Goal: Information Seeking & Learning: Check status

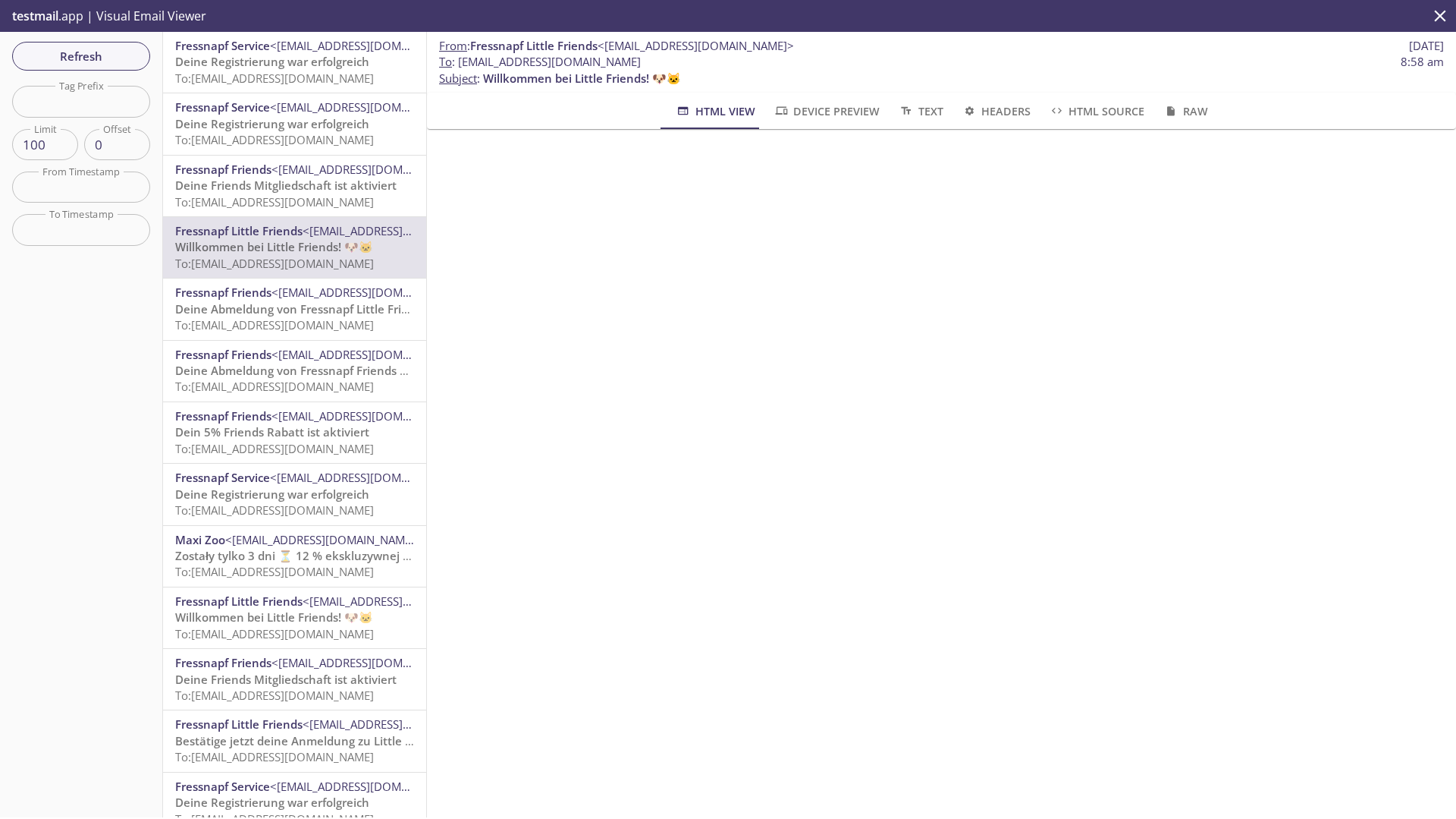
scroll to position [453, 0]
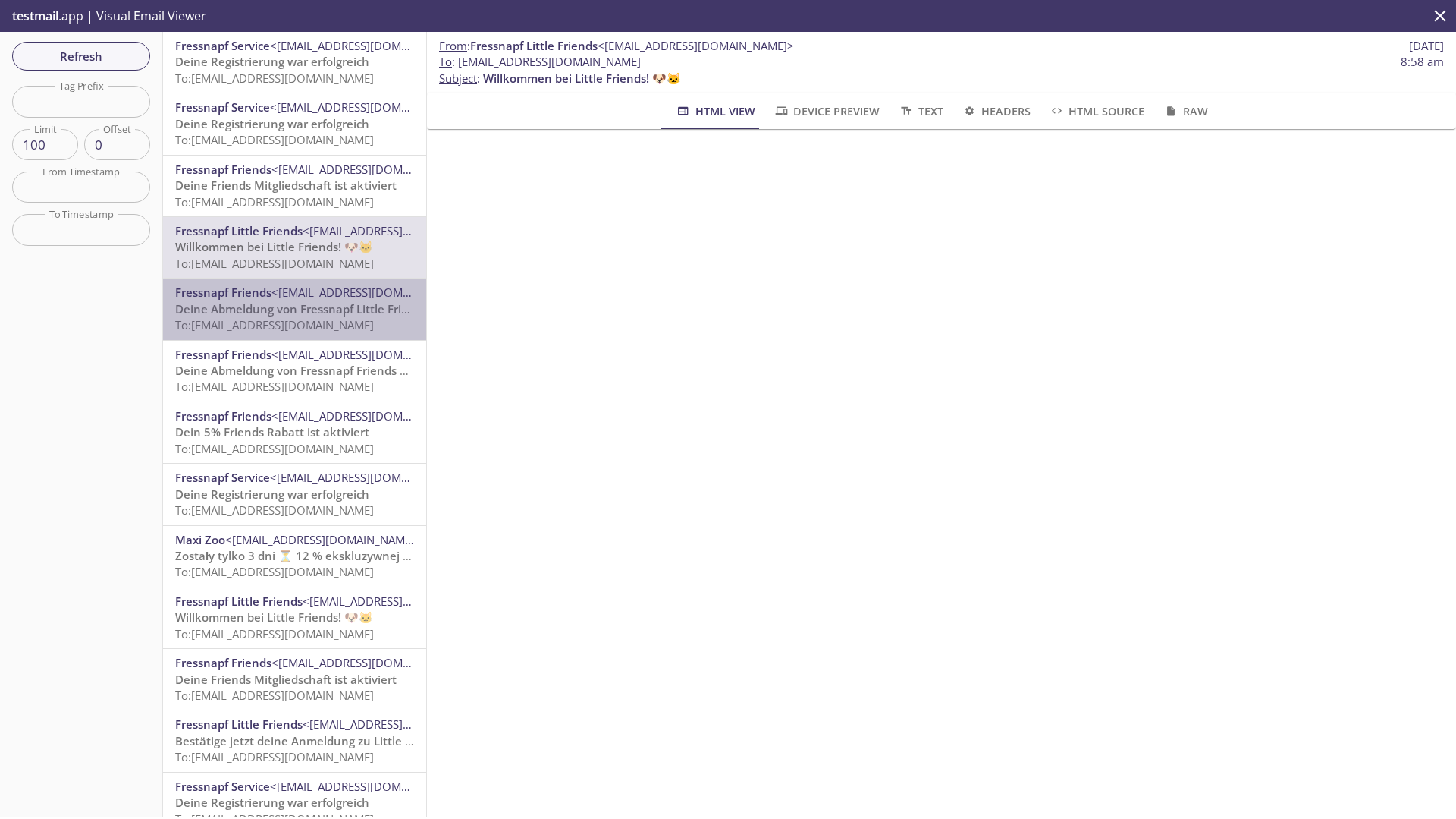
click at [296, 313] on span "Deine Abmeldung von Fressnapf Little Friends" at bounding box center [302, 308] width 253 height 15
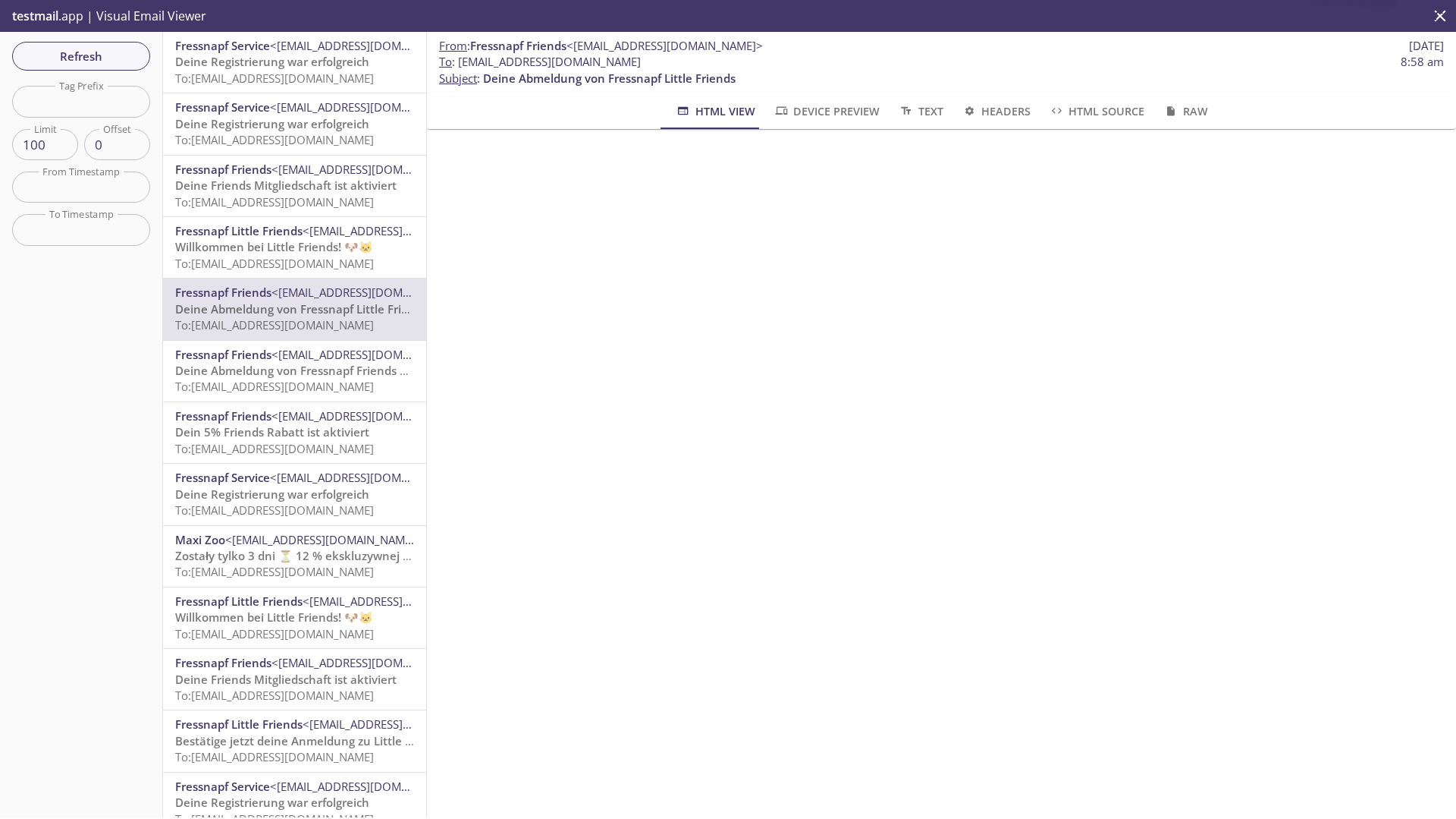
click at [338, 387] on span "To: [EMAIL_ADDRESS][DOMAIN_NAME]" at bounding box center [274, 386] width 199 height 15
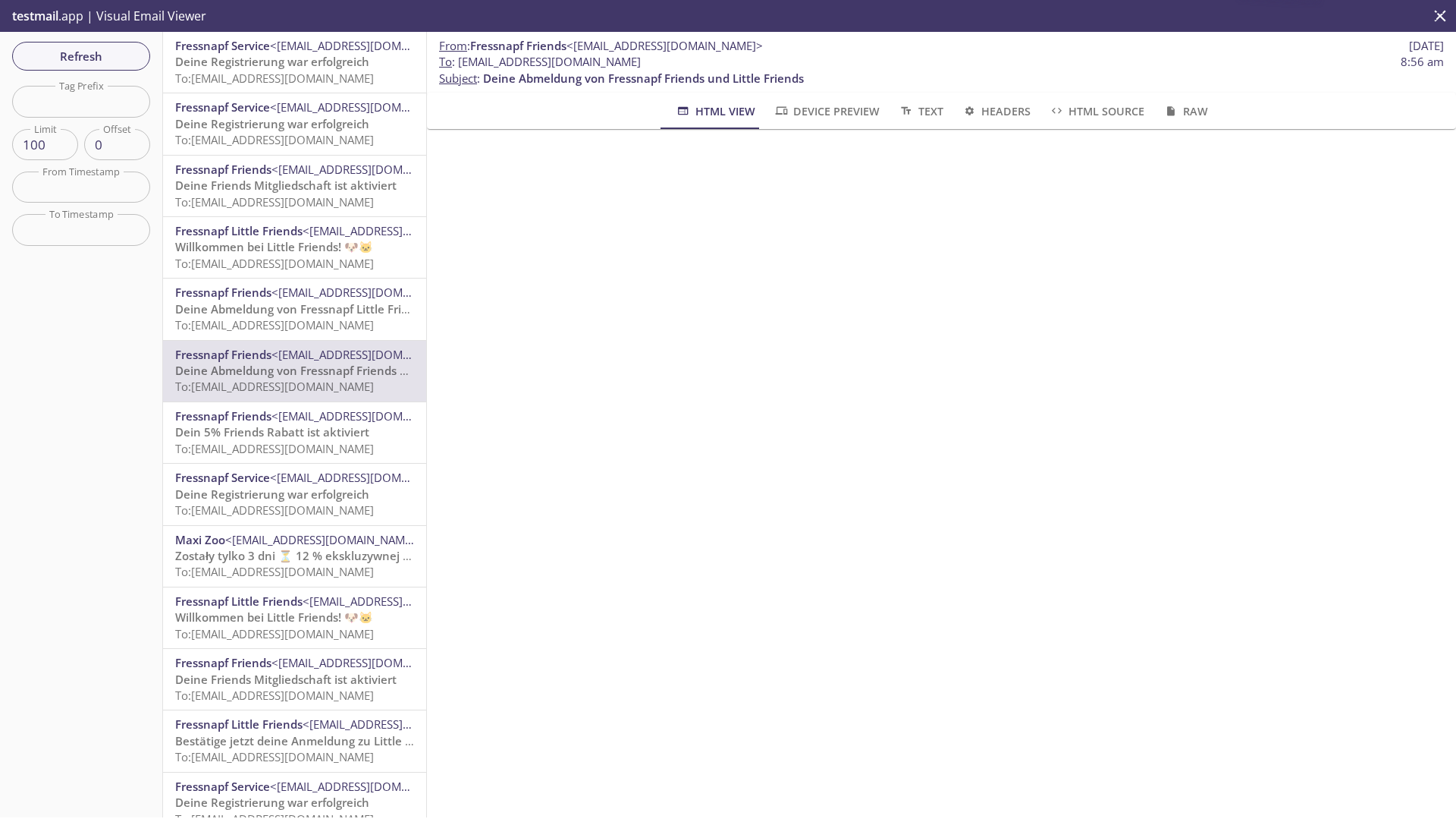
click at [336, 320] on span "To: [EMAIL_ADDRESS][DOMAIN_NAME]" at bounding box center [274, 324] width 199 height 15
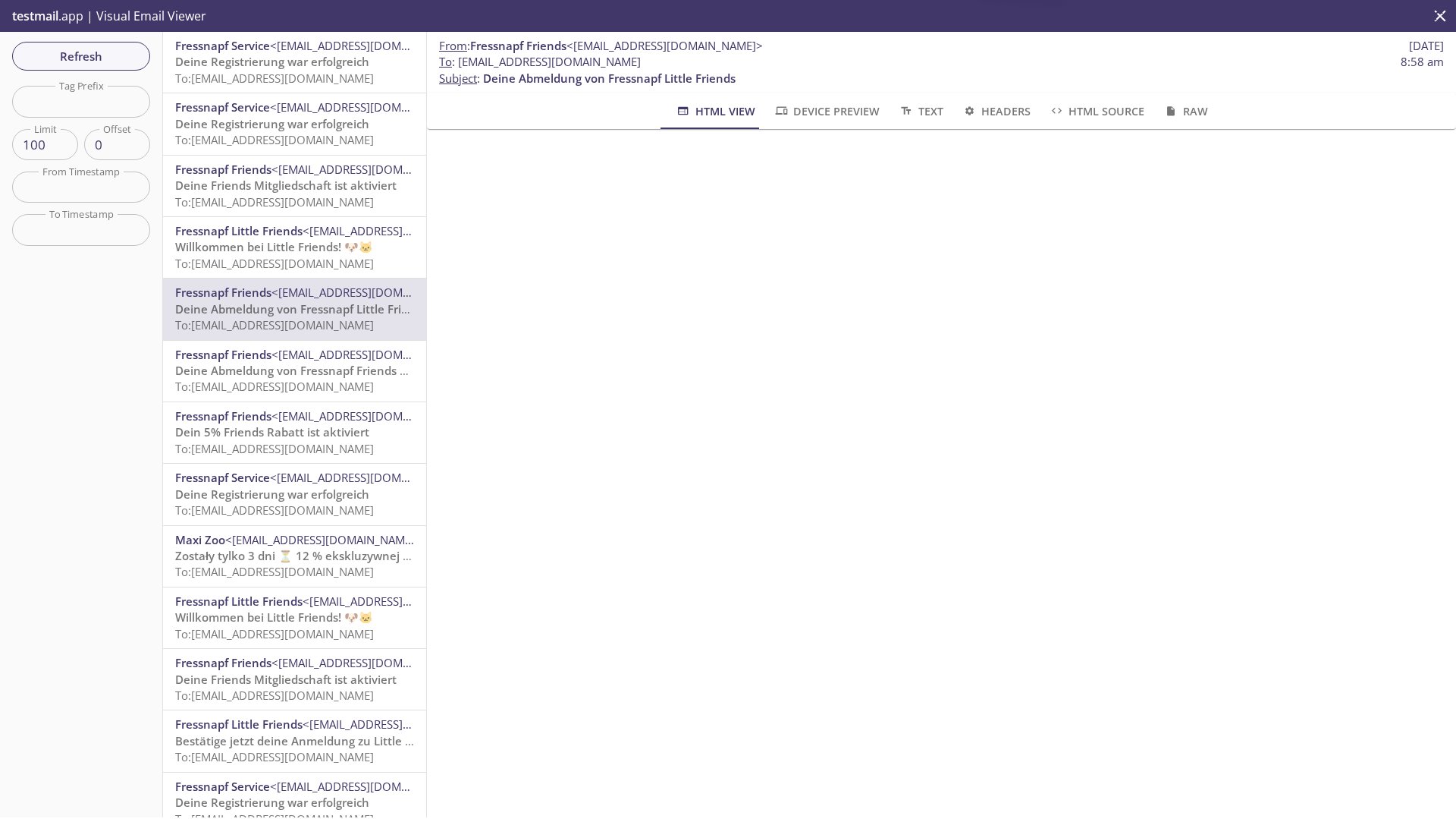
click at [346, 390] on span "To: [EMAIL_ADDRESS][DOMAIN_NAME]" at bounding box center [274, 386] width 199 height 15
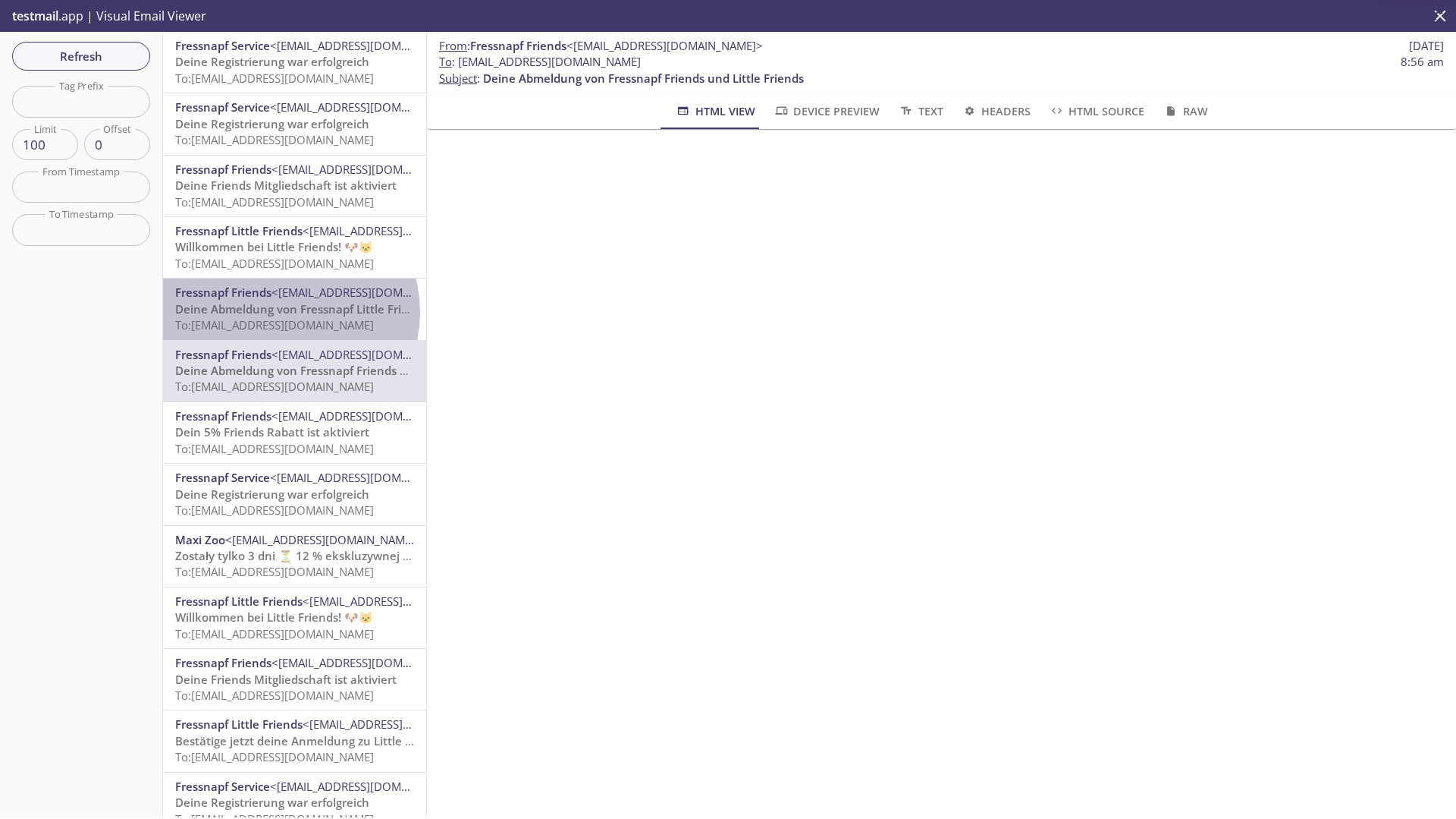
click at [283, 312] on span "Deine Abmeldung von Fressnapf Little Friends" at bounding box center [302, 308] width 253 height 15
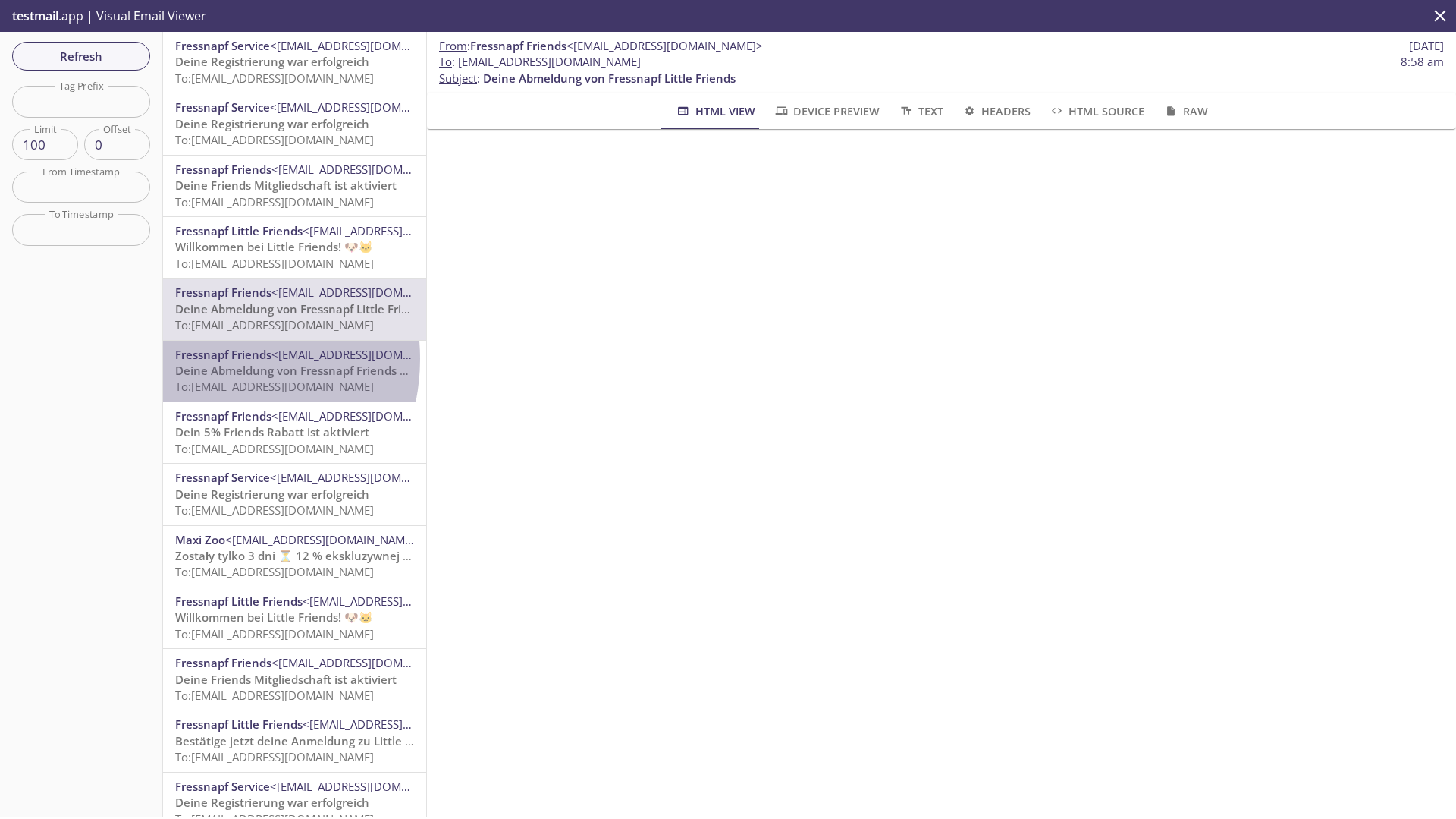
click at [203, 359] on span "Fressnapf Friends" at bounding box center [223, 354] width 97 height 15
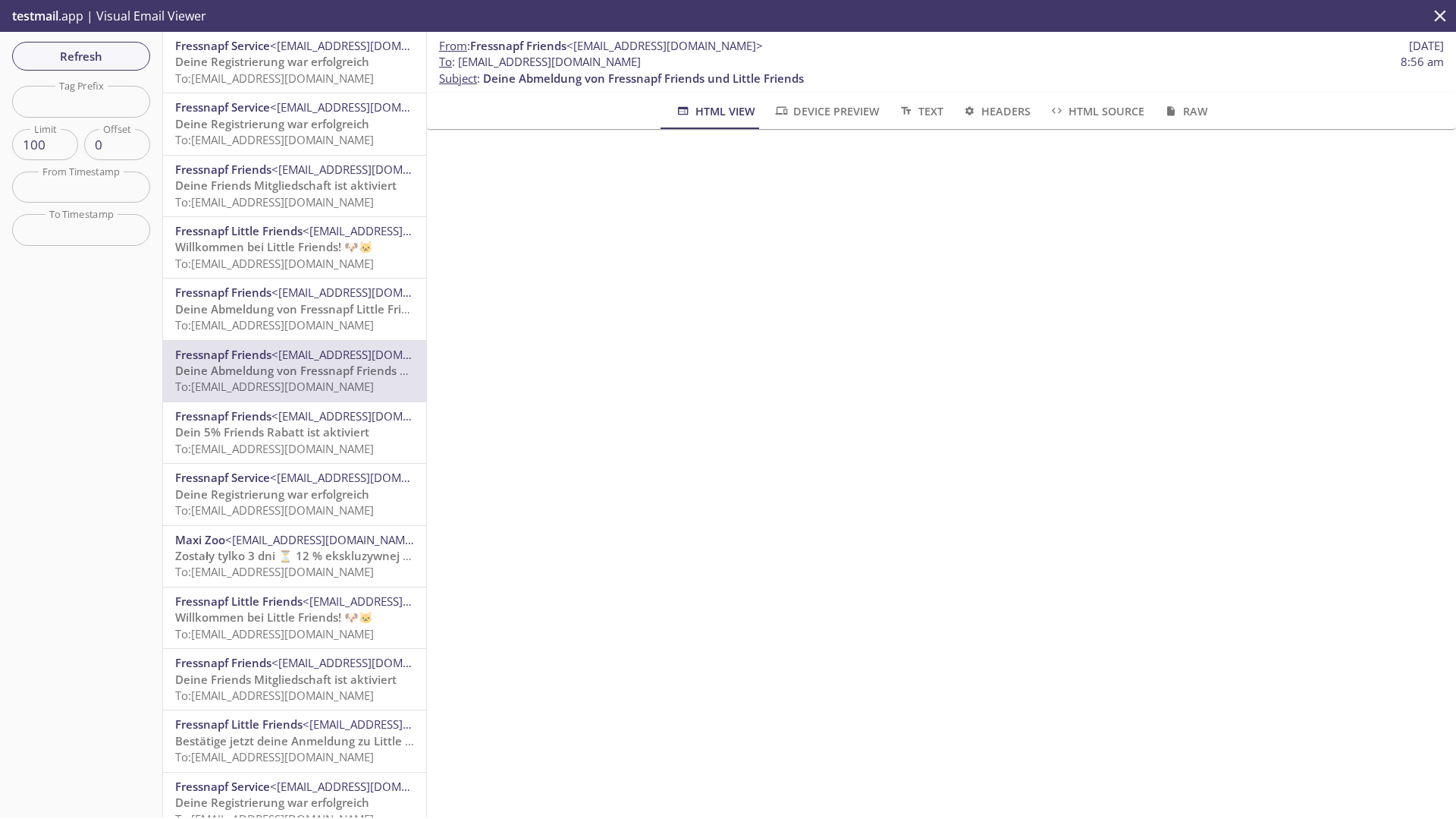
click at [331, 309] on span "Deine Abmeldung von Fressnapf Little Friends" at bounding box center [302, 308] width 253 height 15
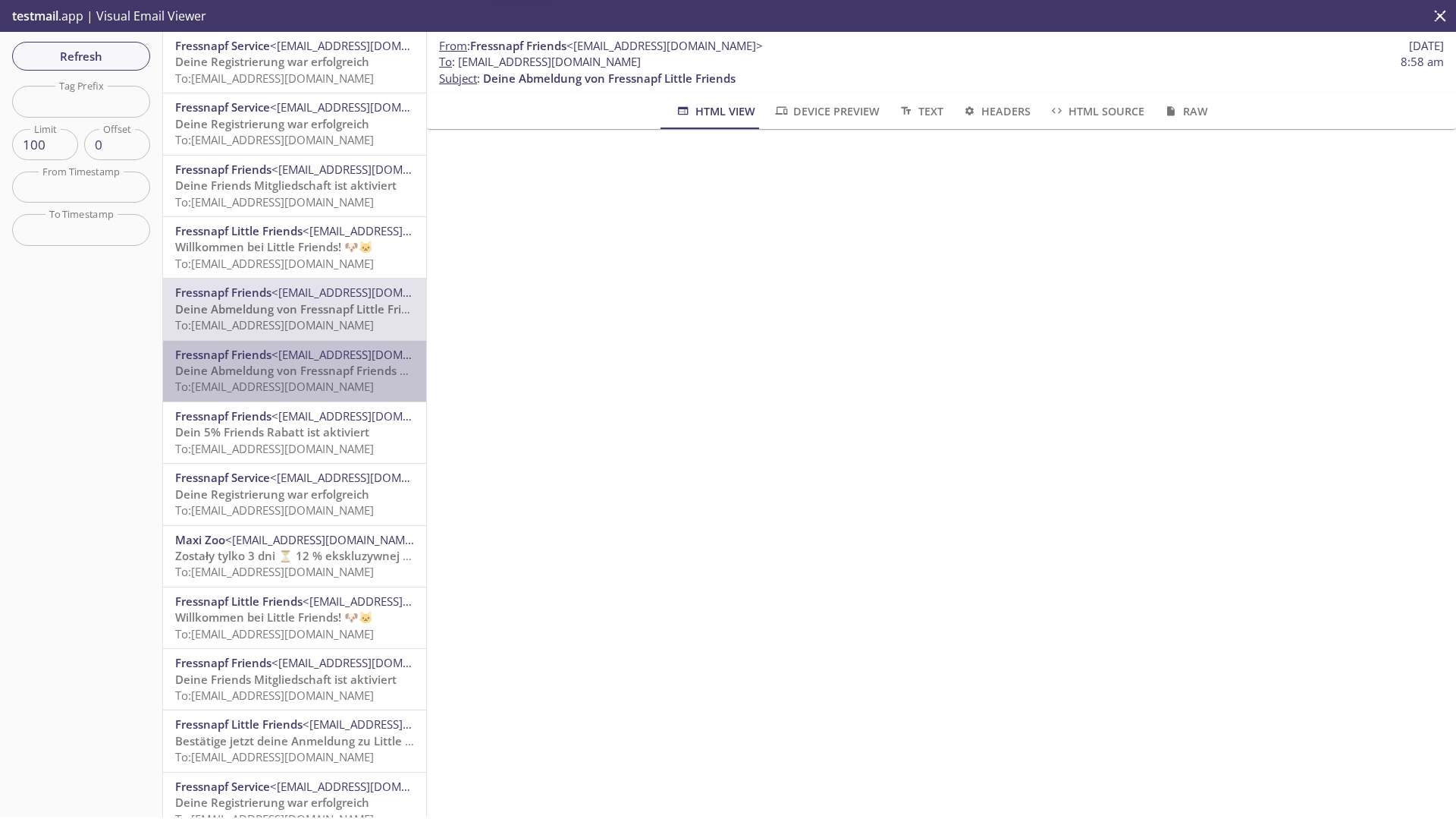
click at [319, 378] on span "Deine Abmeldung von Fressnapf Friends und Little Friends" at bounding box center [336, 370] width 321 height 15
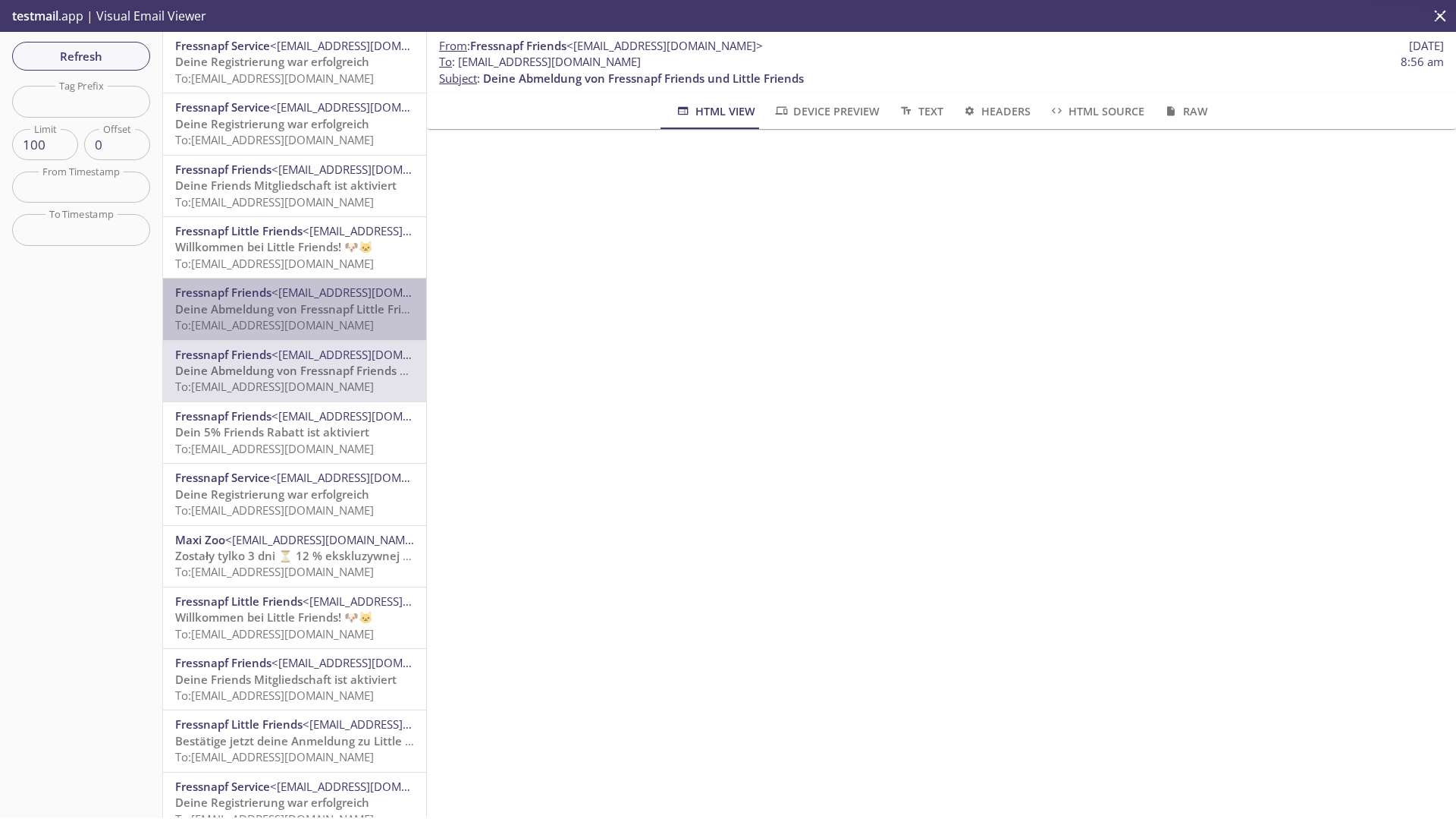
click at [317, 314] on span "Deine Abmeldung von Fressnapf Little Friends" at bounding box center [302, 308] width 253 height 15
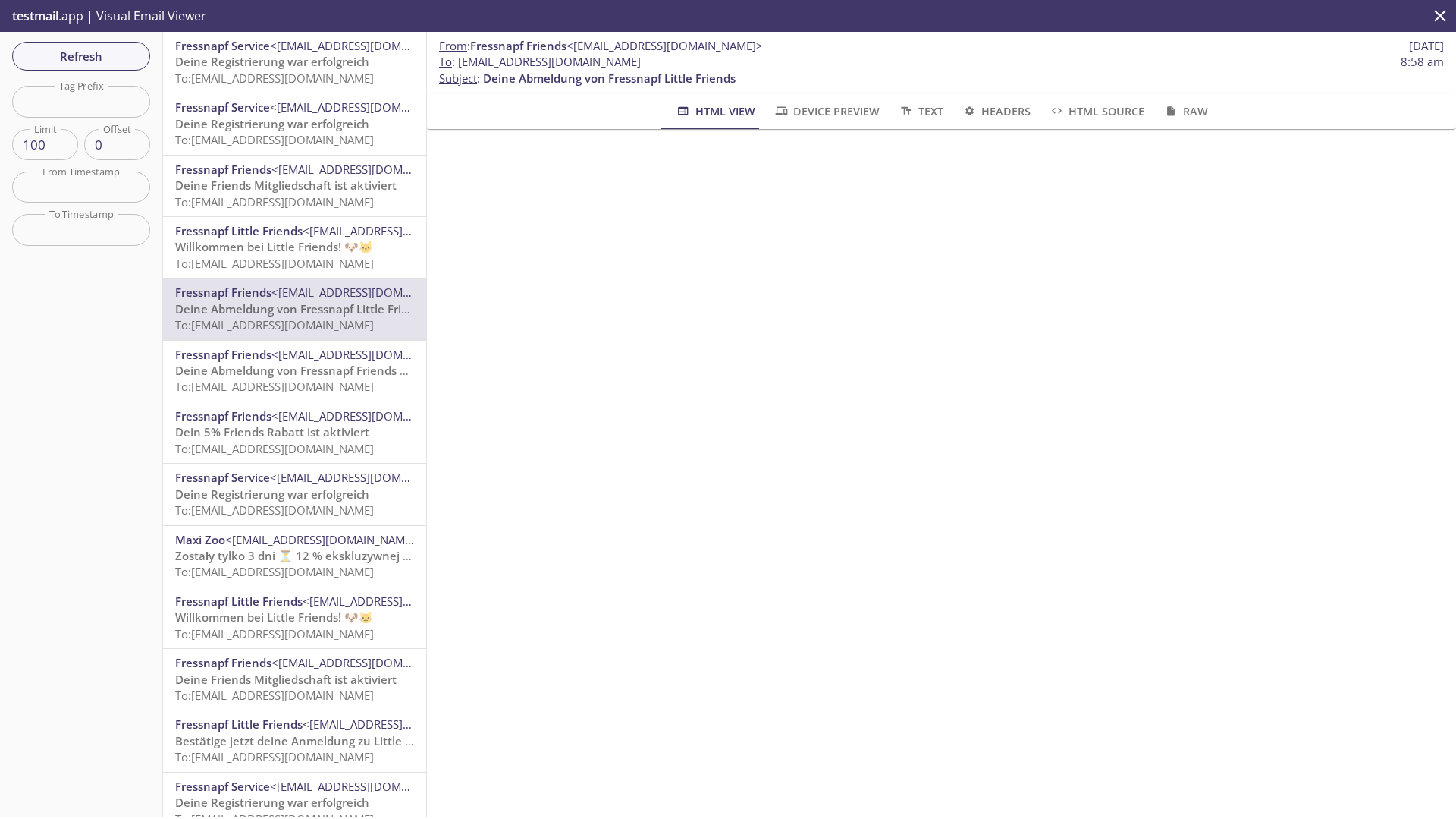
click at [328, 369] on span "Deine Abmeldung von Fressnapf Friends und Little Friends" at bounding box center [336, 370] width 321 height 15
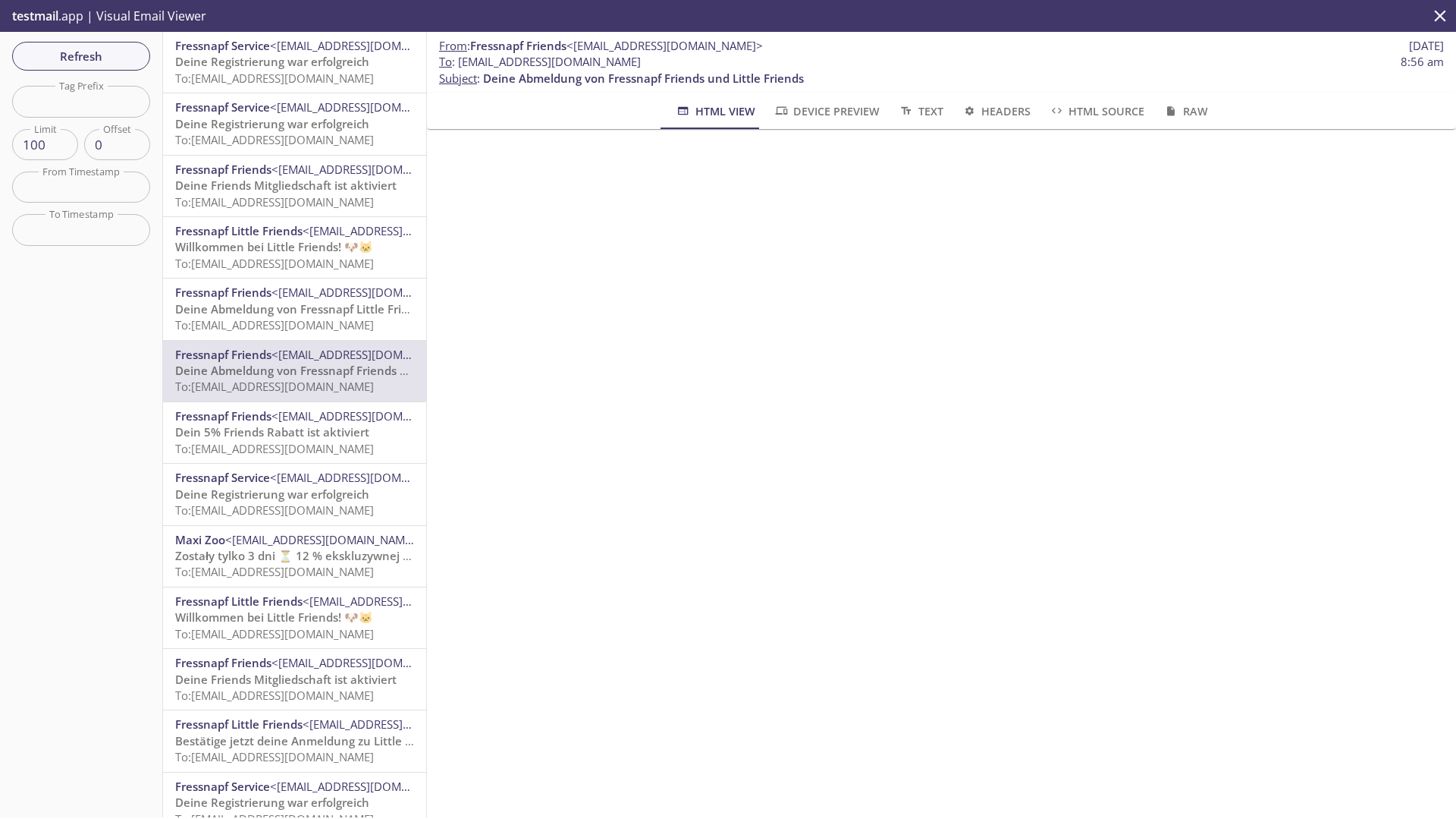
click at [325, 303] on span "Deine Abmeldung von Fressnapf Little Friends" at bounding box center [302, 308] width 253 height 15
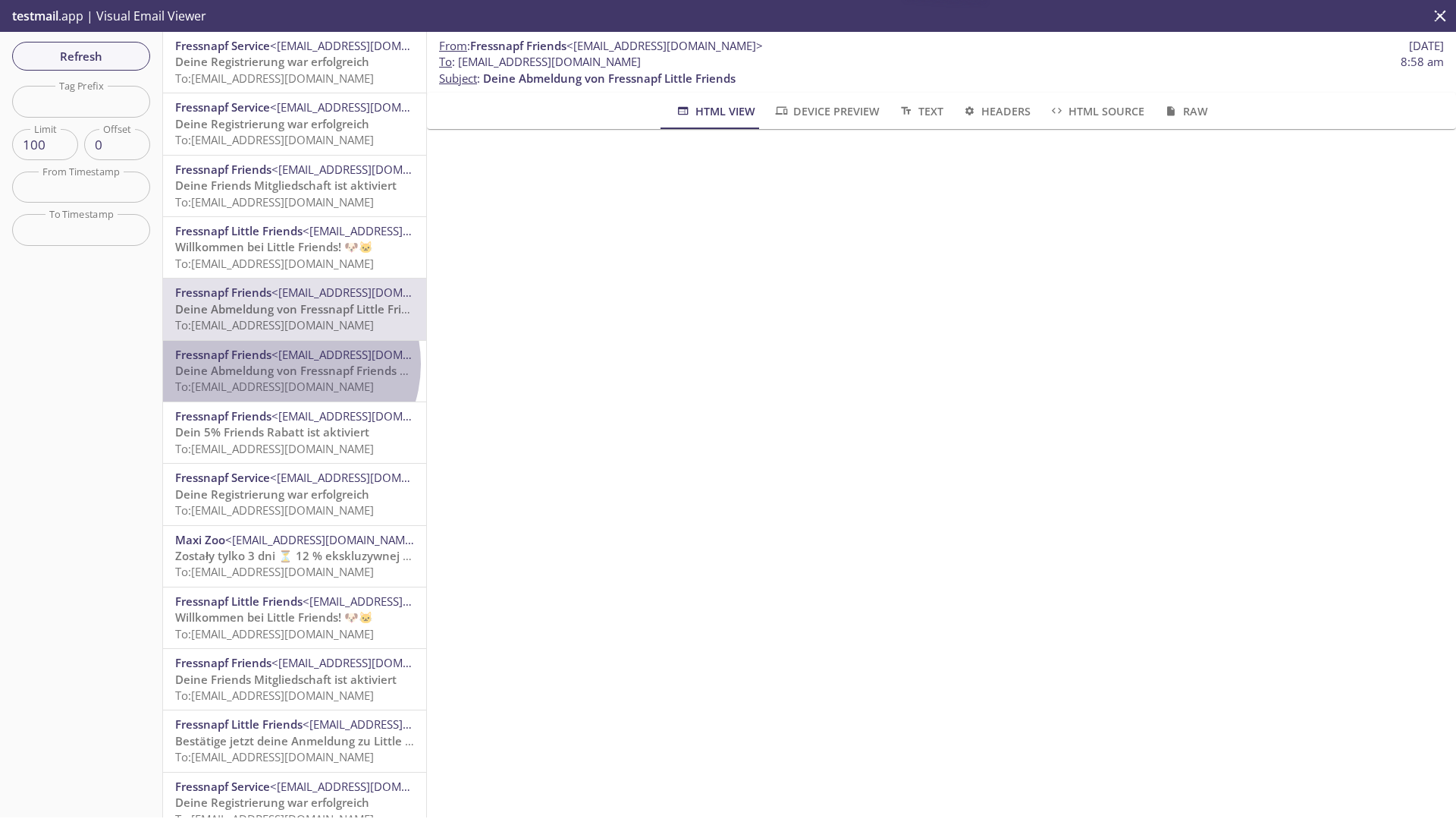
click at [288, 364] on span "Deine Abmeldung von Fressnapf Friends und Little Friends" at bounding box center [336, 370] width 321 height 15
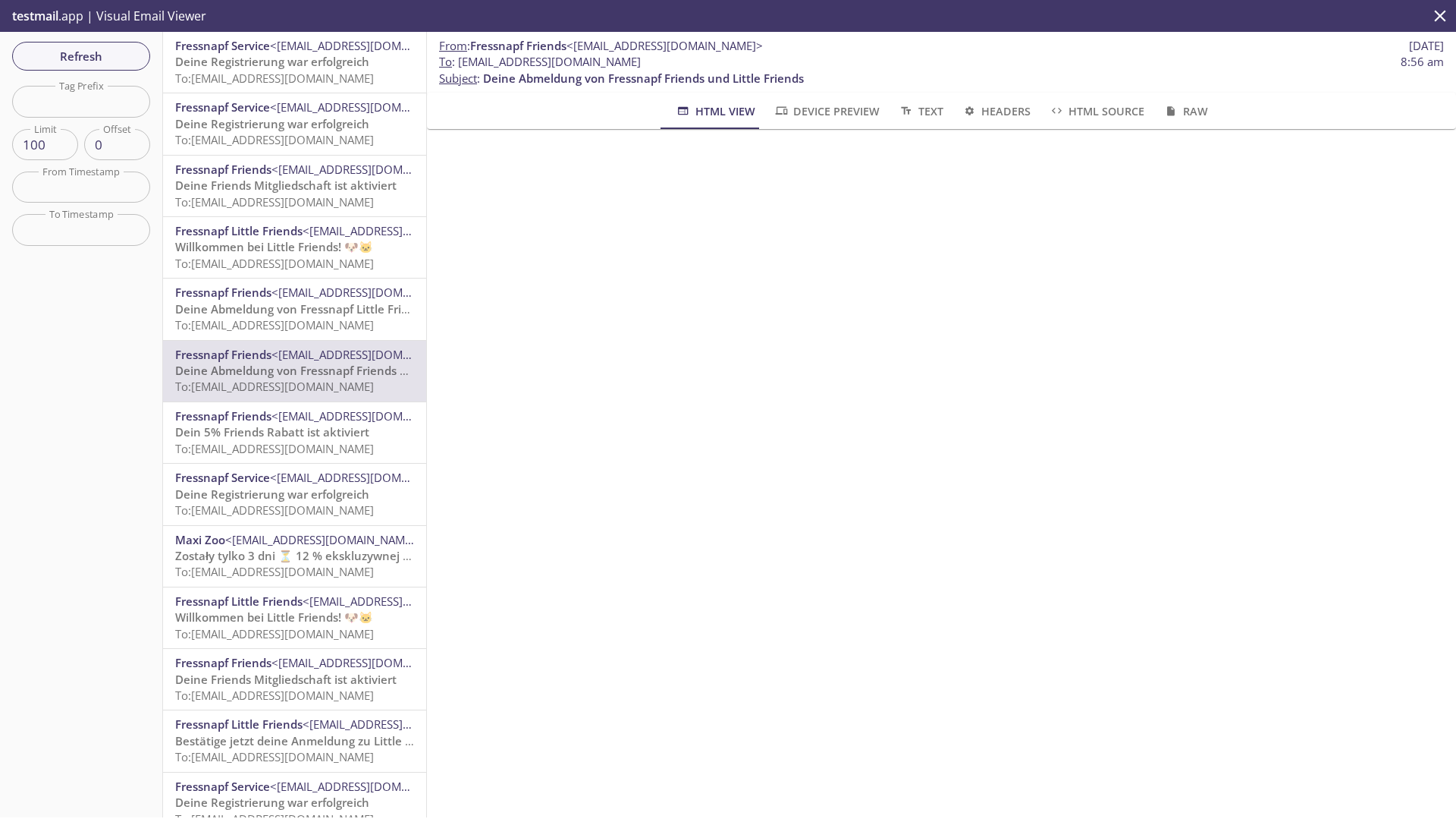
click at [287, 293] on span "<[EMAIL_ADDRESS][DOMAIN_NAME]>" at bounding box center [369, 292] width 196 height 15
